Goal: Use online tool/utility: Utilize a website feature to perform a specific function

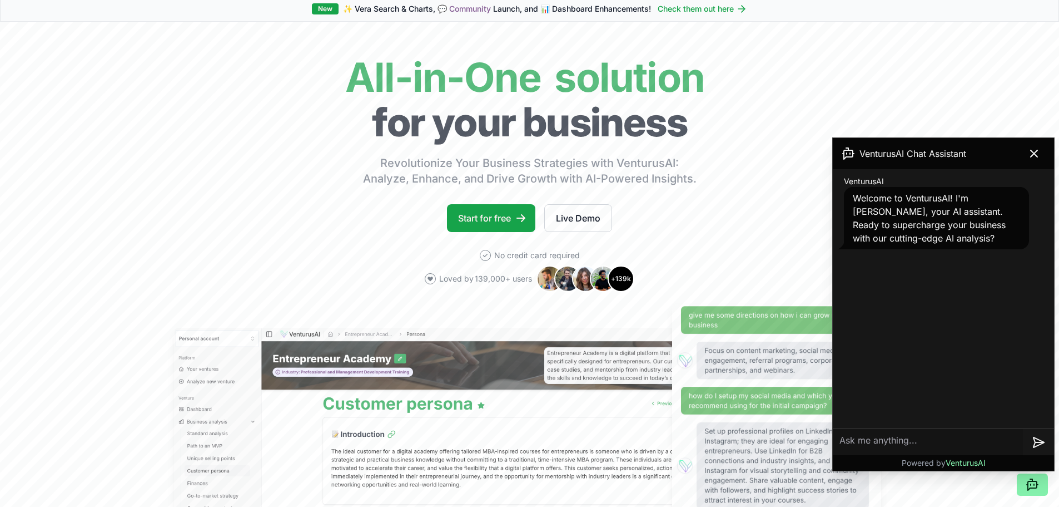
scroll to position [167, 0]
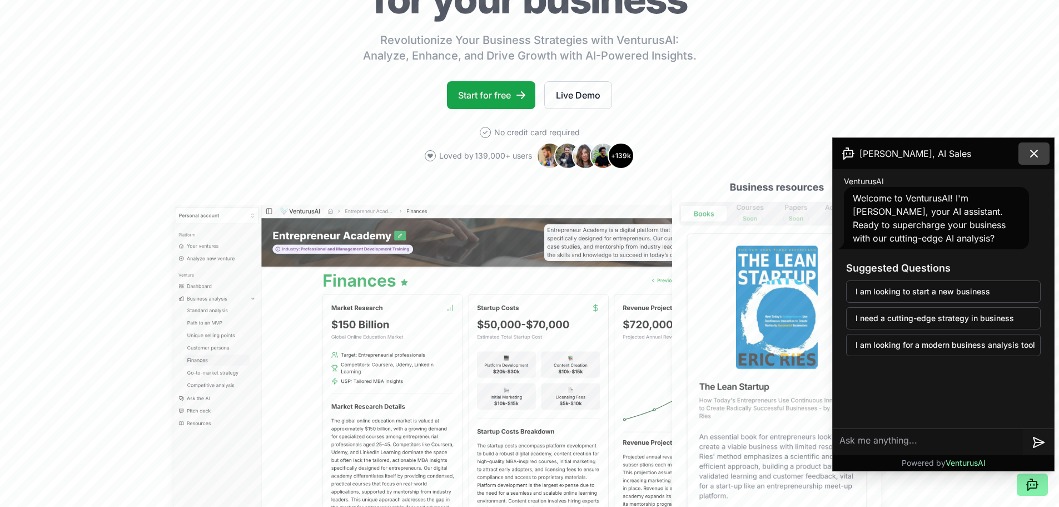
click at [1040, 152] on icon at bounding box center [1034, 153] width 13 height 13
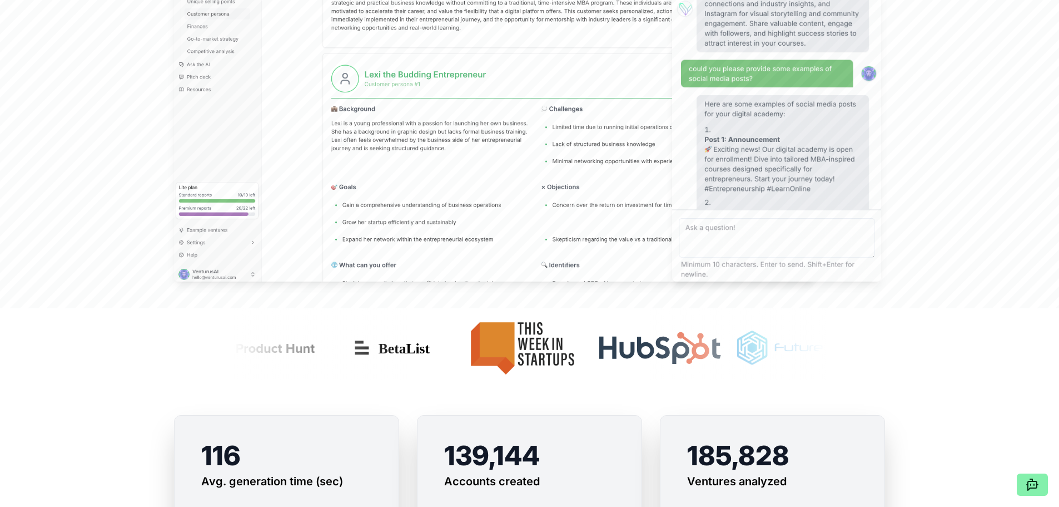
scroll to position [0, 0]
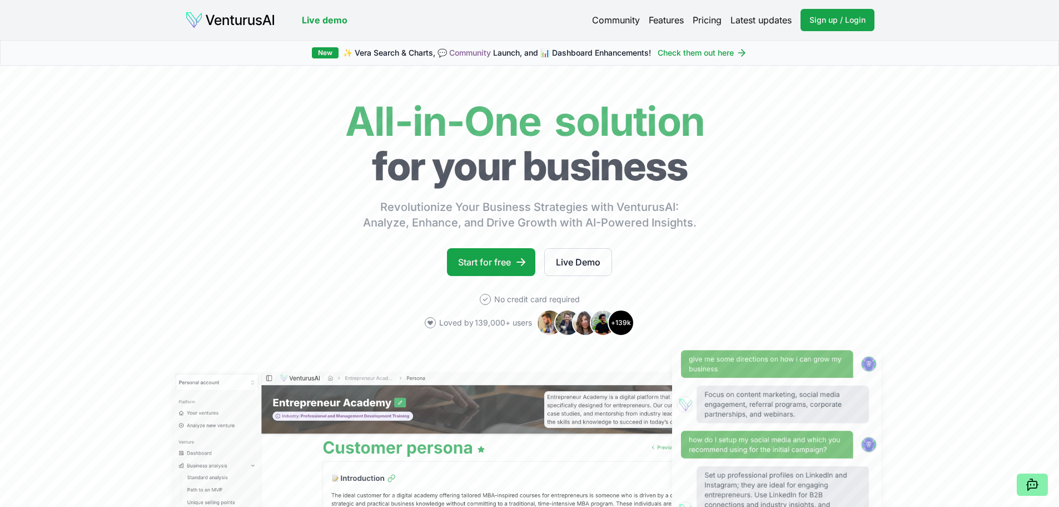
click at [712, 20] on link "Pricing" at bounding box center [707, 19] width 29 height 13
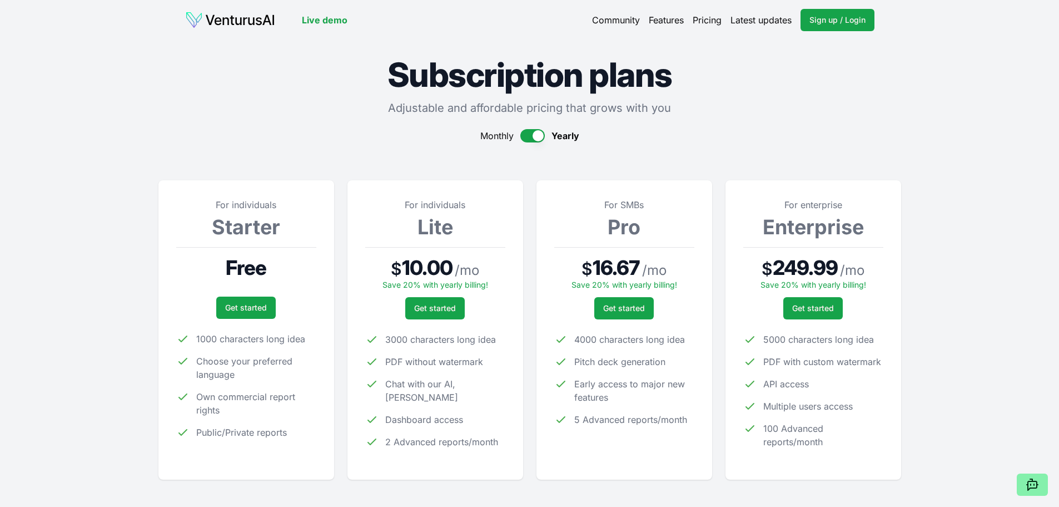
click at [671, 17] on link "Features" at bounding box center [666, 19] width 35 height 13
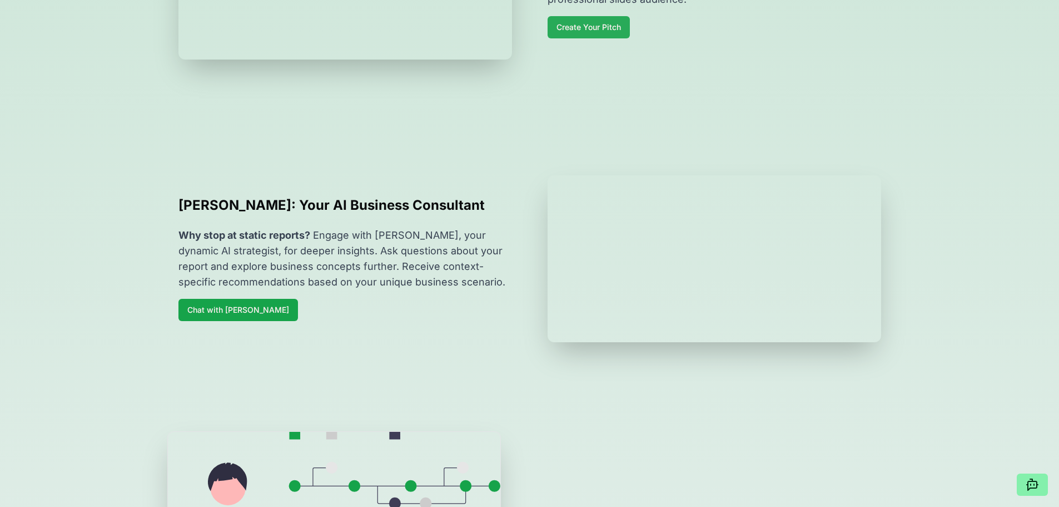
scroll to position [834, 0]
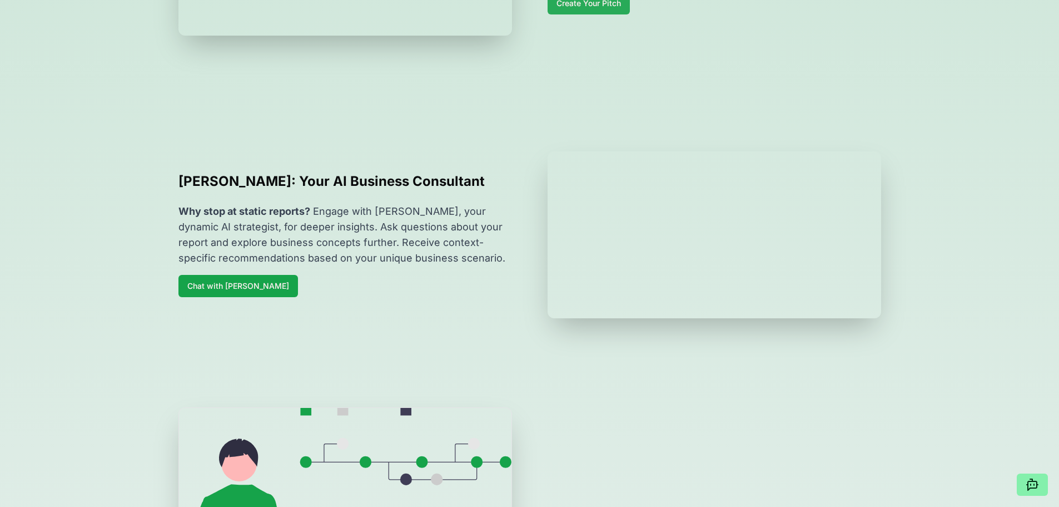
click at [578, 14] on link "Create Your Pitch" at bounding box center [589, 3] width 82 height 22
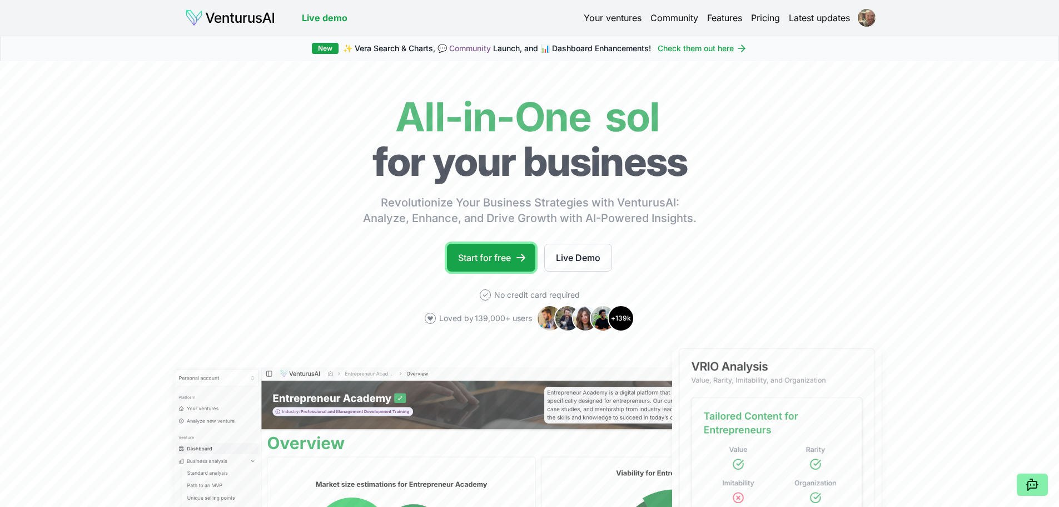
click at [515, 266] on link "Start for free" at bounding box center [491, 258] width 88 height 28
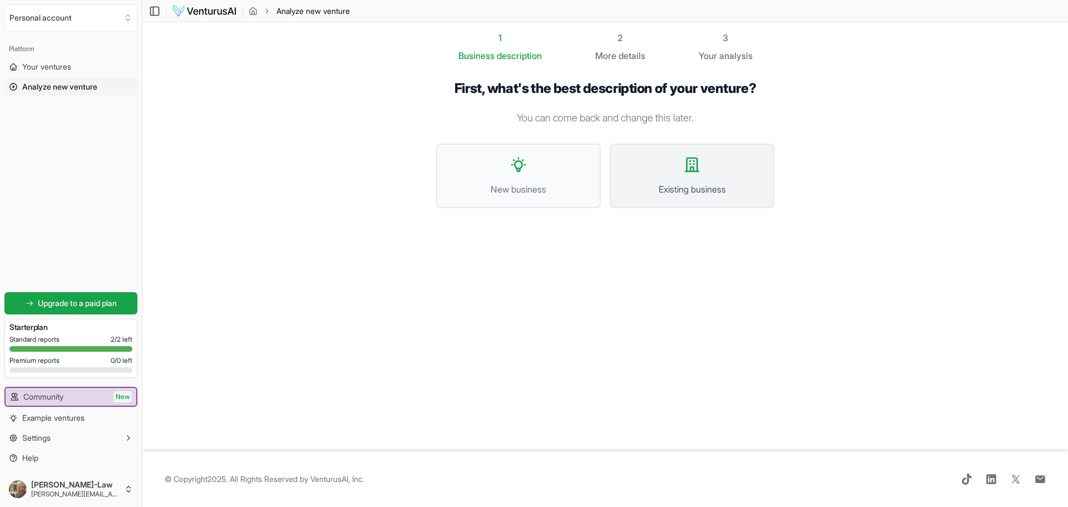
click at [621, 189] on button "Existing business" at bounding box center [691, 175] width 165 height 65
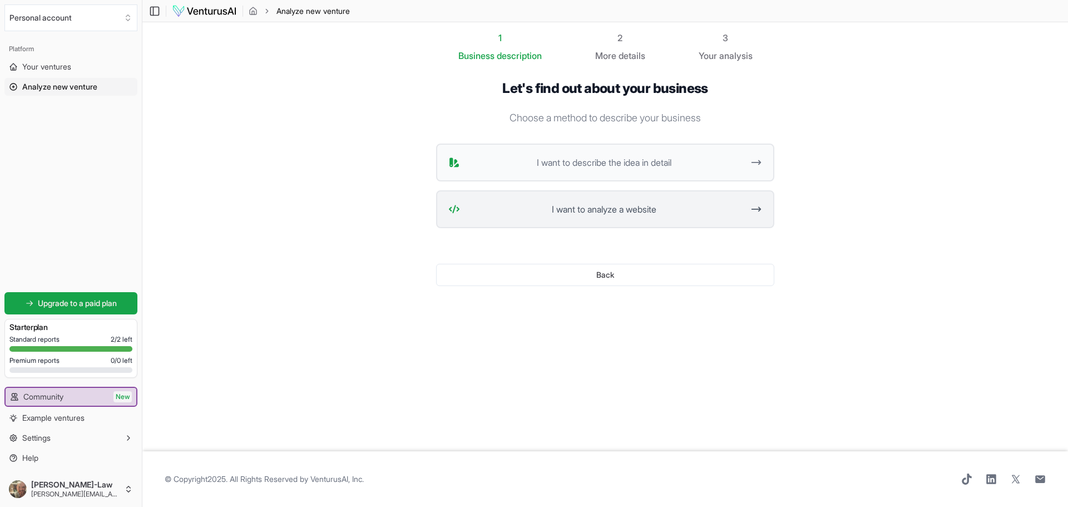
click at [613, 222] on button "I want to analyze a website" at bounding box center [605, 209] width 338 height 38
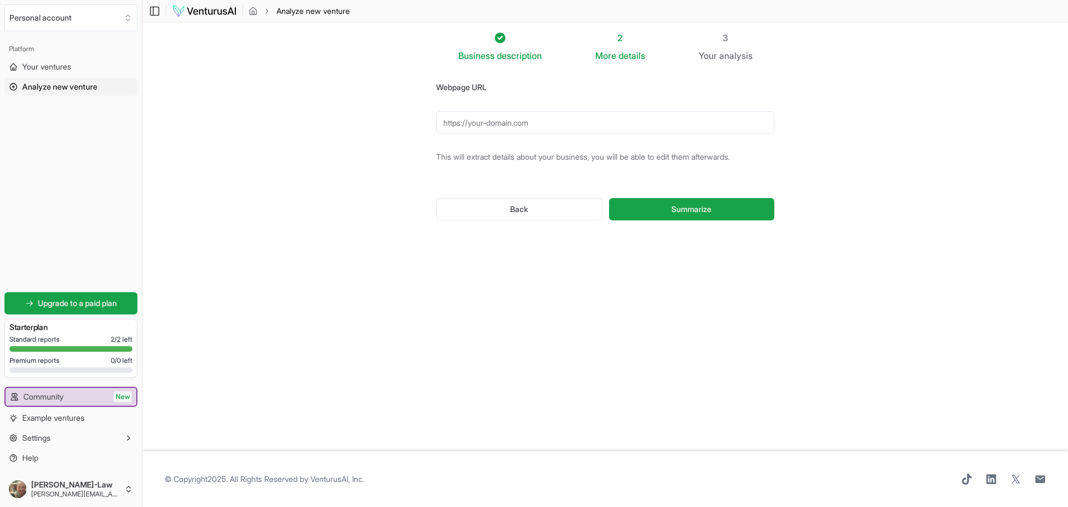
click at [516, 125] on input "Webpage URL" at bounding box center [605, 122] width 338 height 22
drag, startPoint x: 516, startPoint y: 125, endPoint x: 480, endPoint y: 121, distance: 36.4
paste input "[URL][DOMAIN_NAME]"
type input "[URL][DOMAIN_NAME]"
click at [661, 217] on button "Summarize" at bounding box center [691, 209] width 165 height 22
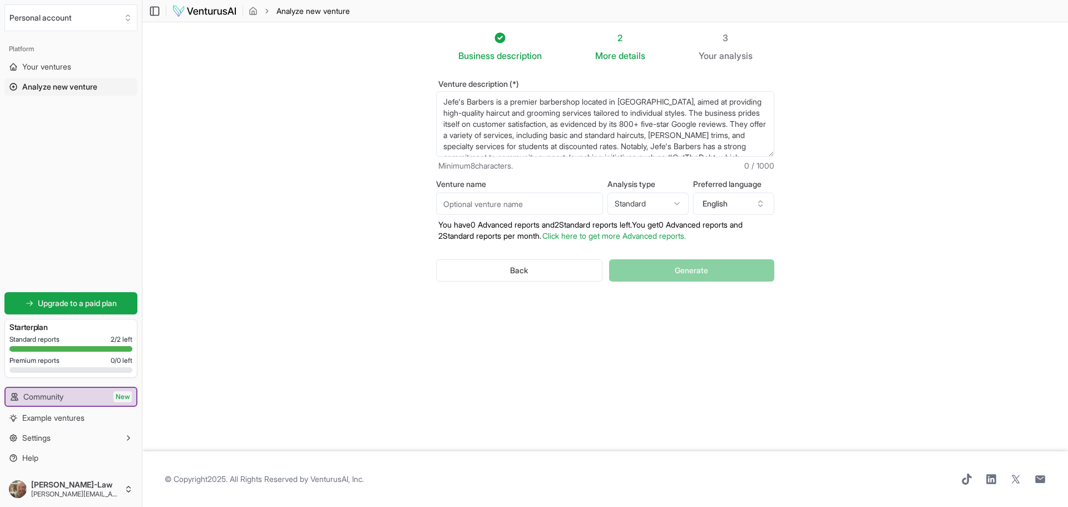
click at [661, 124] on textarea "Jefe's Barbers is a premier barbershop located in [GEOGRAPHIC_DATA], aimed at p…" at bounding box center [605, 124] width 338 height 66
click at [591, 137] on textarea "Jefe's Barbers is a premier barbershop located in [GEOGRAPHIC_DATA], aimed at p…" at bounding box center [605, 124] width 338 height 66
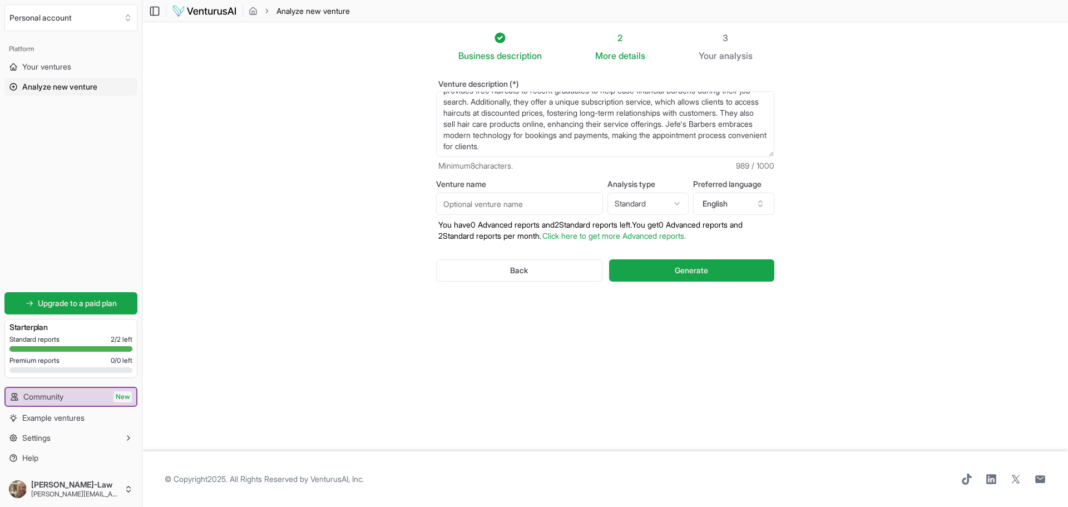
type textarea "Jefe's Barbers is a premier barbershop located in [GEOGRAPHIC_DATA], aimed at p…"
click at [484, 205] on input "Venture name" at bounding box center [519, 203] width 167 height 22
type input "Jefes"
click at [407, 336] on section "Business description 2 More details 3 Your analysis Venture description (*) Min…" at bounding box center [604, 236] width 925 height 429
click at [715, 137] on textarea "Jefe's Barbers is a premier barbershop located in [GEOGRAPHIC_DATA], aimed at p…" at bounding box center [605, 124] width 338 height 66
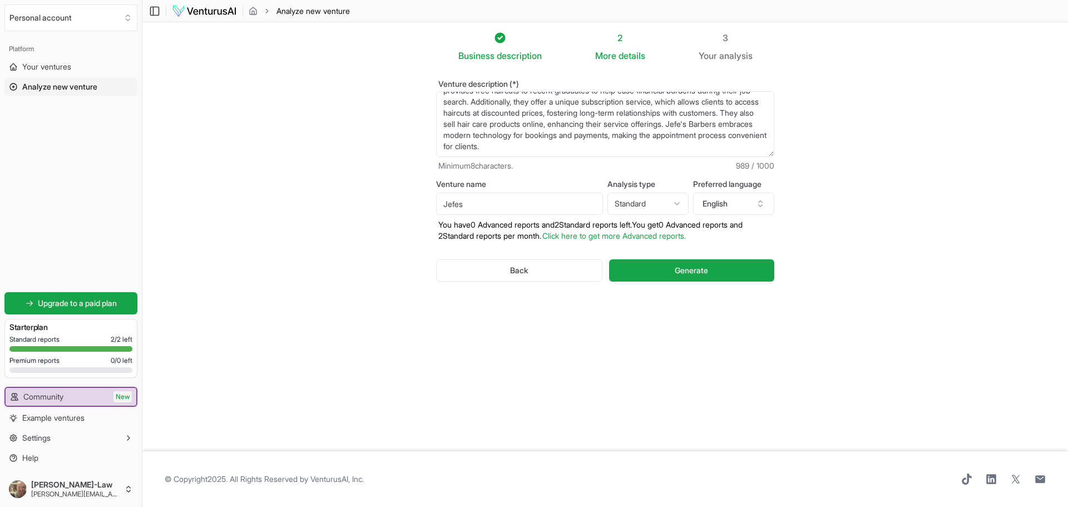
click at [722, 140] on textarea "Jefe's Barbers is a premier barbershop located in [GEOGRAPHIC_DATA], aimed at p…" at bounding box center [605, 124] width 338 height 66
click at [718, 150] on textarea "Jefe's Barbers is a premier barbershop located in [GEOGRAPHIC_DATA], aimed at p…" at bounding box center [605, 124] width 338 height 66
drag, startPoint x: 690, startPoint y: 147, endPoint x: 526, endPoint y: 137, distance: 164.9
click at [526, 137] on textarea "Jefe's Barbers is a premier barbershop located in [GEOGRAPHIC_DATA], aimed at p…" at bounding box center [605, 124] width 338 height 66
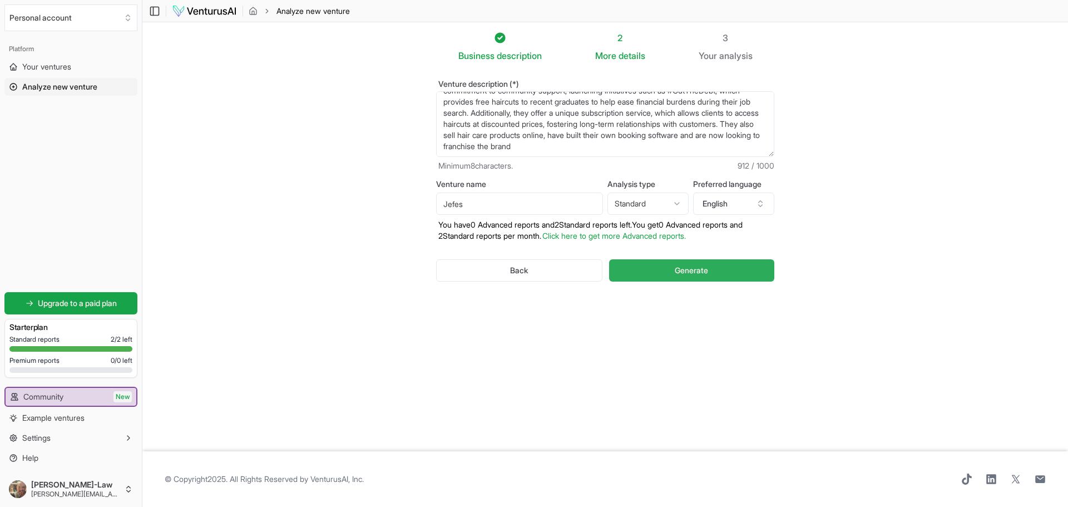
type textarea "Jefe's Barbers is a premier barbershop located in [GEOGRAPHIC_DATA], aimed at p…"
click at [654, 270] on button "Generate" at bounding box center [691, 270] width 165 height 22
